Goal: Transaction & Acquisition: Purchase product/service

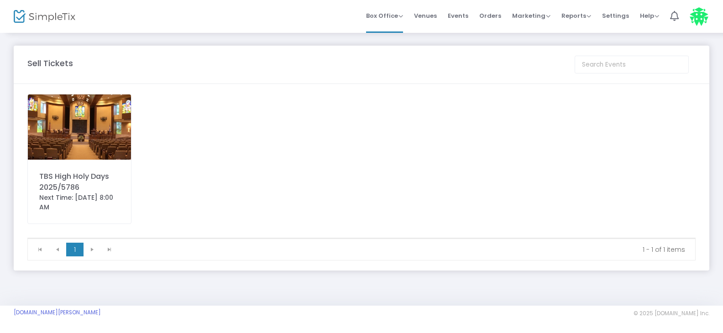
click at [67, 127] on img at bounding box center [79, 127] width 103 height 65
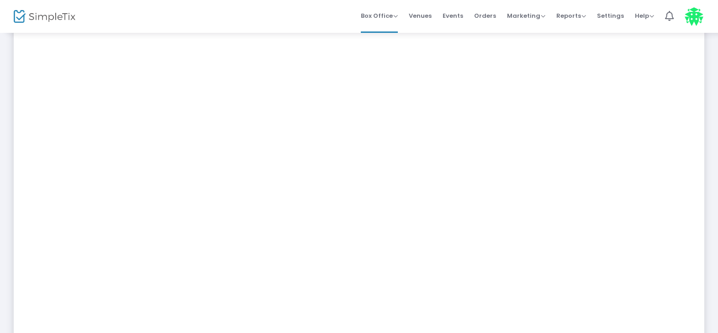
scroll to position [221, 0]
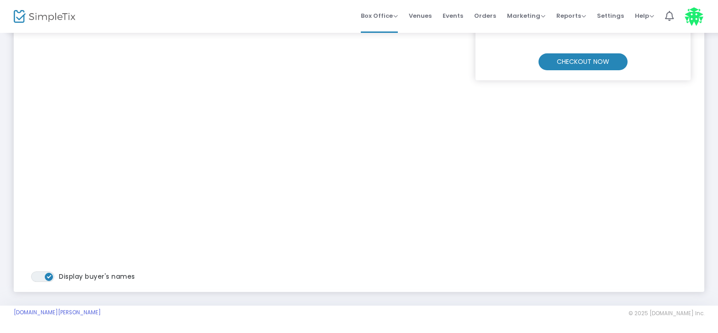
click at [588, 58] on m-button "CHECKOUT NOW" at bounding box center [582, 61] width 89 height 17
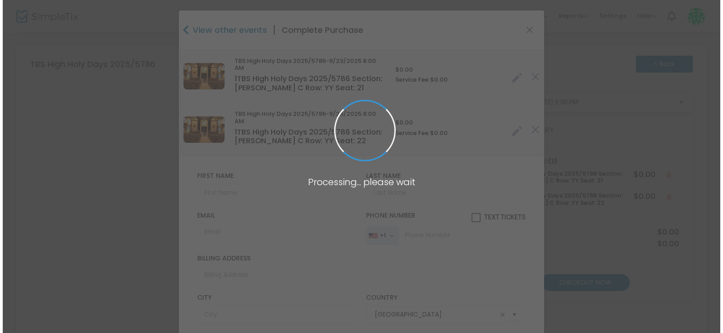
scroll to position [0, 0]
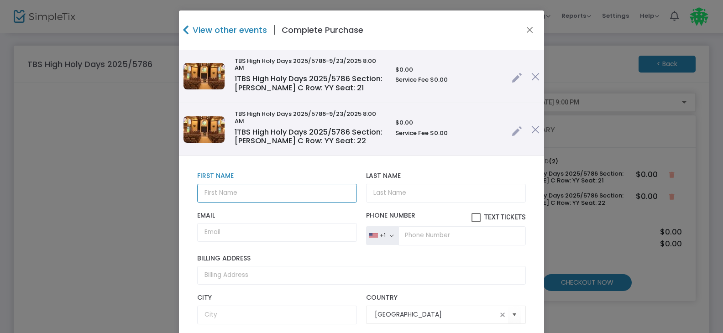
click at [210, 196] on input "text" at bounding box center [277, 193] width 160 height 19
type input "[PERSON_NAME] & [PERSON_NAME]"
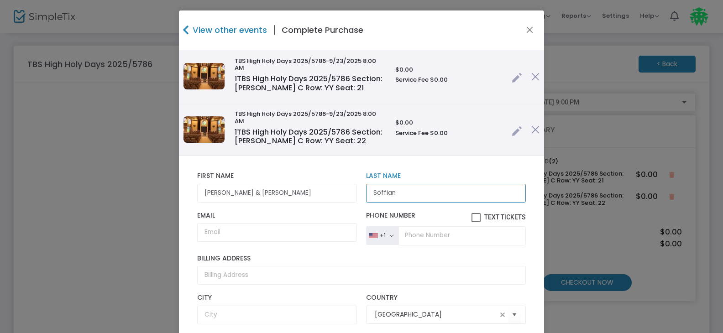
type input "Soffian"
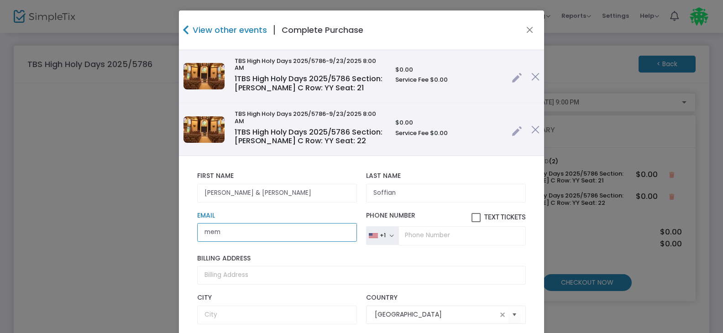
type input "[EMAIL_ADDRESS][DOMAIN_NAME]"
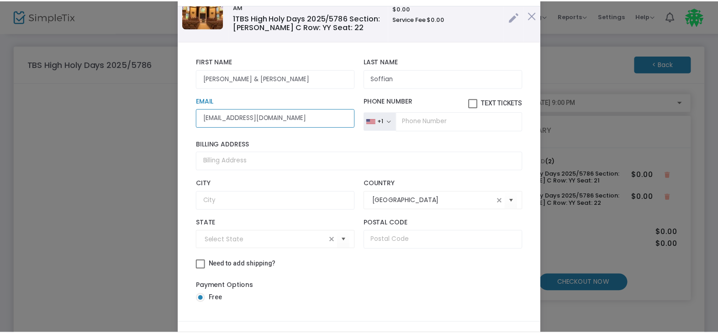
scroll to position [89, 0]
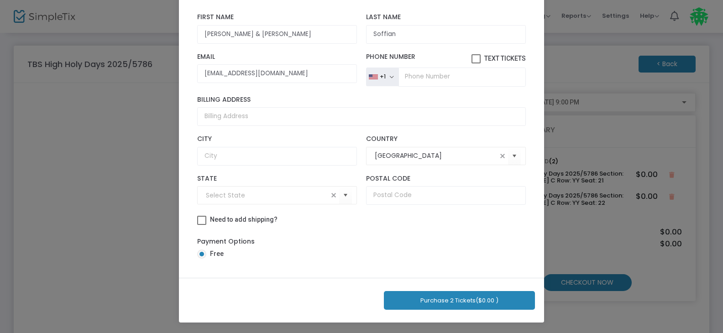
click at [449, 299] on button "Purchase 2 Tickets ($0.00 )" at bounding box center [459, 300] width 151 height 19
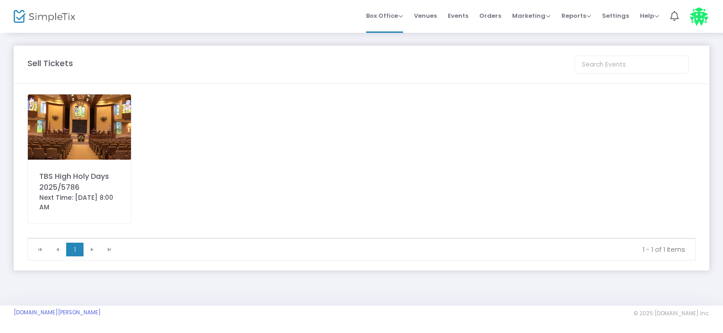
click at [84, 117] on img at bounding box center [79, 127] width 103 height 65
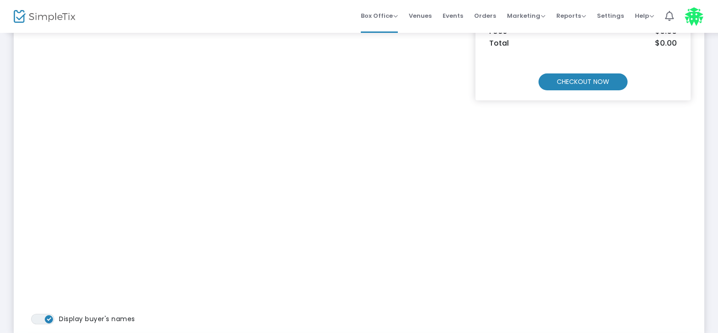
scroll to position [130, 0]
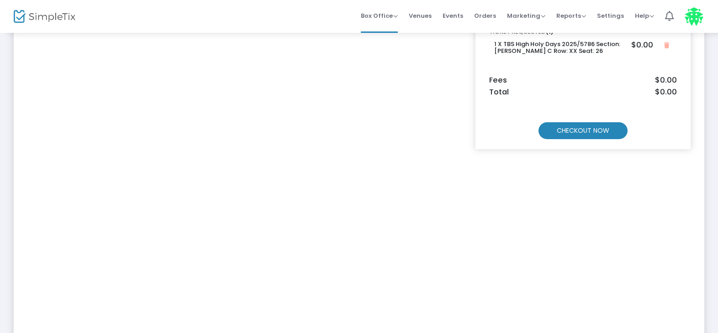
click at [577, 127] on m-button "CHECKOUT NOW" at bounding box center [582, 130] width 89 height 17
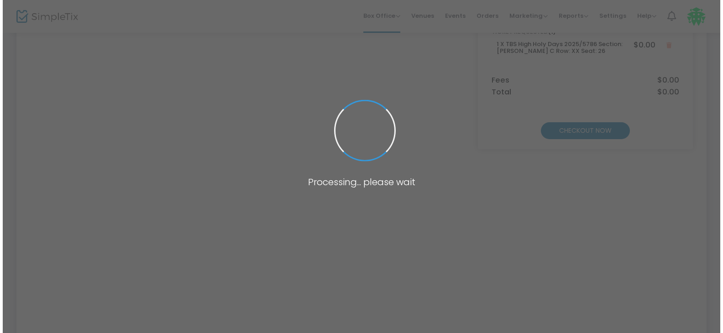
scroll to position [0, 0]
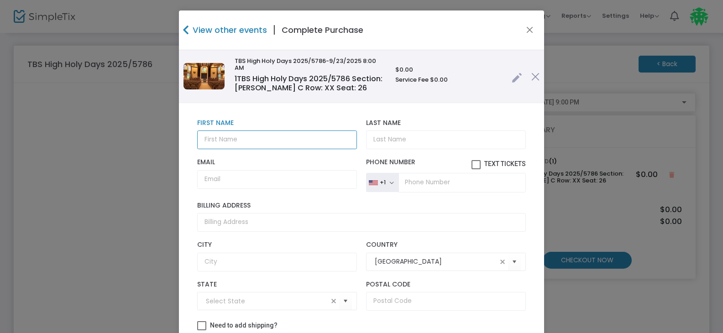
click at [215, 142] on input "text" at bounding box center [277, 140] width 160 height 19
type input "[PERSON_NAME]"
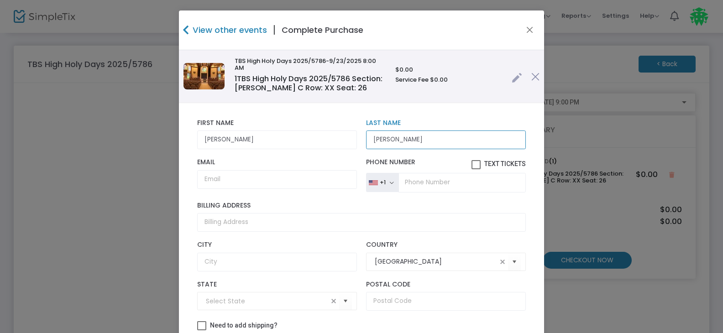
type input "[PERSON_NAME]"
type input "[EMAIL_ADDRESS][DOMAIN_NAME]"
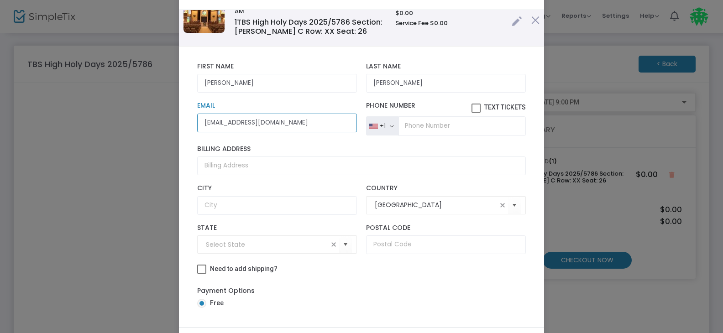
scroll to position [89, 0]
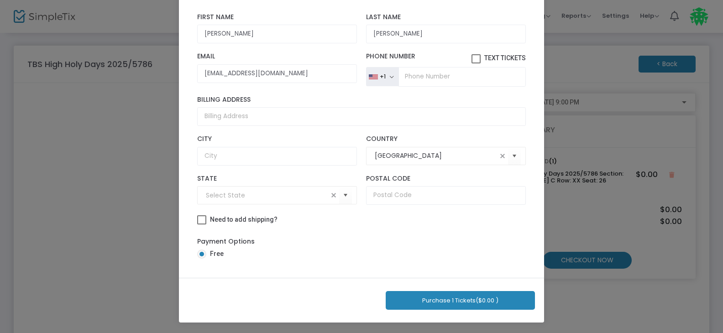
click at [451, 297] on button "Purchase 1 Tickets ($0.00 )" at bounding box center [460, 300] width 149 height 19
